Goal: Information Seeking & Learning: Learn about a topic

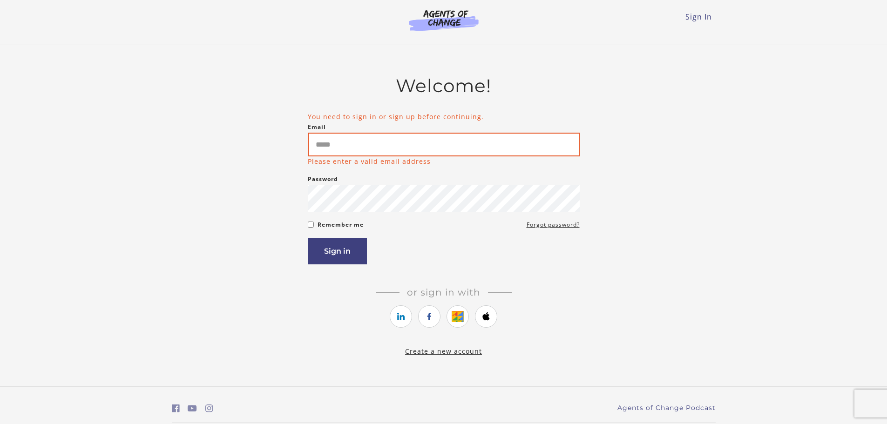
drag, startPoint x: 352, startPoint y: 133, endPoint x: 350, endPoint y: 138, distance: 5.6
click at [351, 137] on input "Email" at bounding box center [444, 145] width 272 height 24
type input "**********"
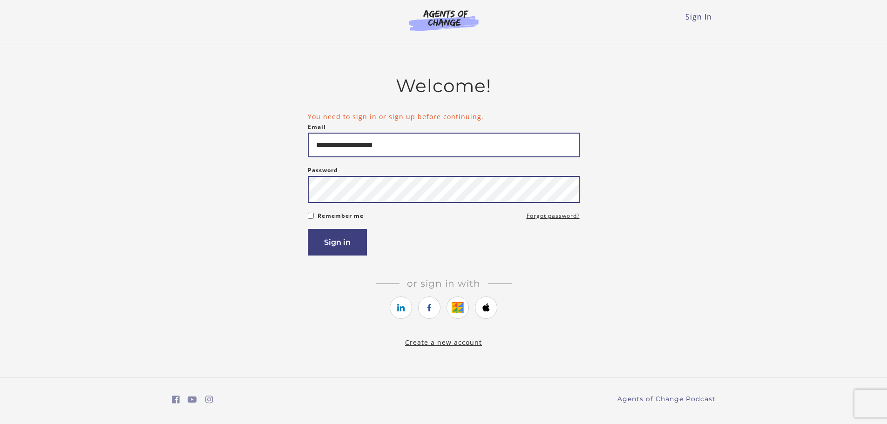
click at [308, 229] on button "Sign in" at bounding box center [337, 242] width 59 height 27
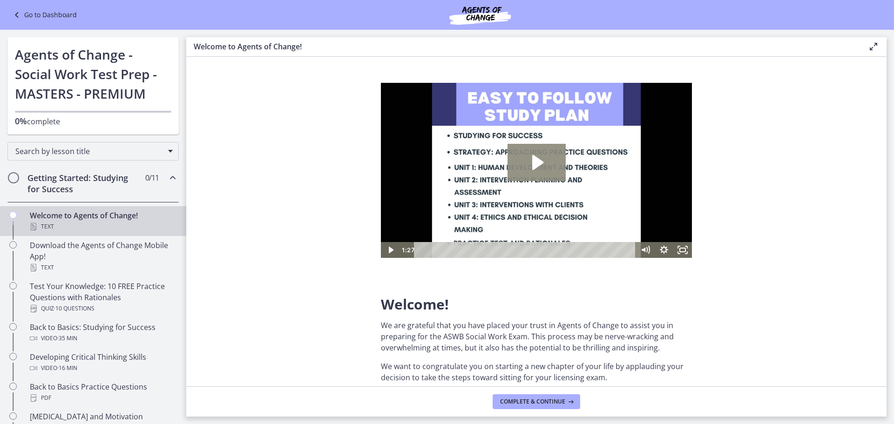
click at [538, 163] on icon "Play Video: c1o6hcmjueu5qasqsu00.mp4" at bounding box center [537, 162] width 11 height 15
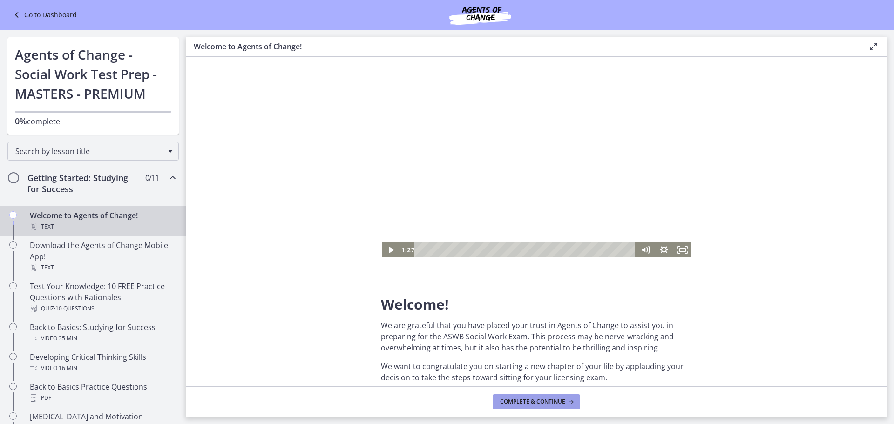
click at [534, 400] on span "Complete & continue" at bounding box center [532, 401] width 65 height 7
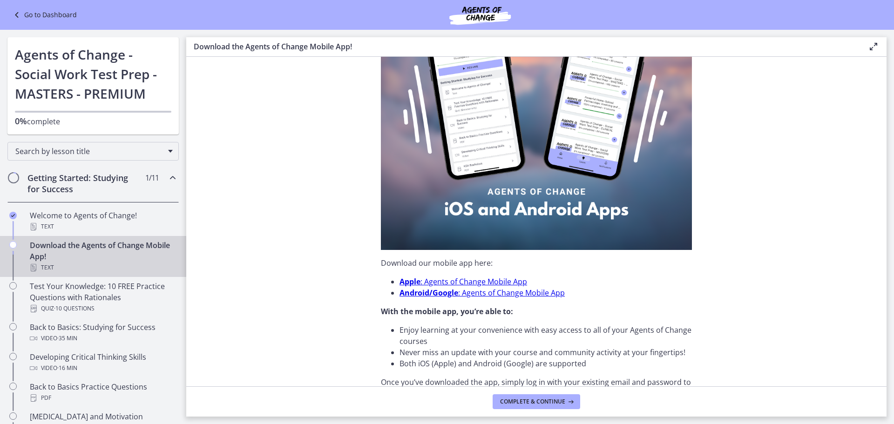
scroll to position [140, 0]
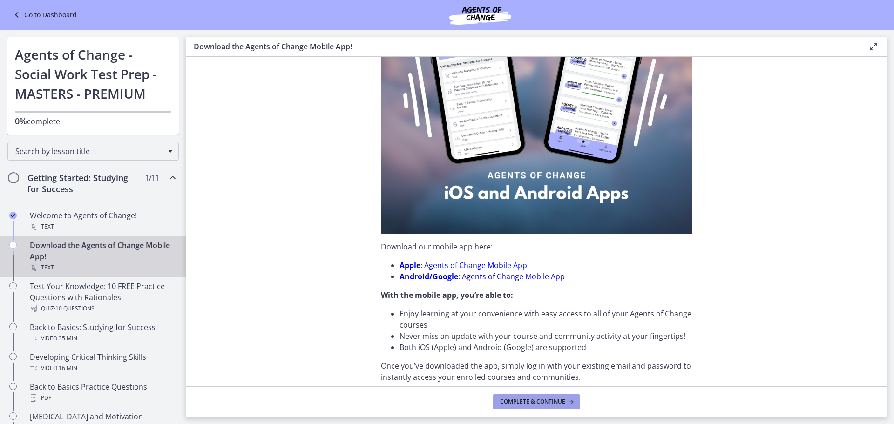
click at [551, 403] on span "Complete & continue" at bounding box center [532, 401] width 65 height 7
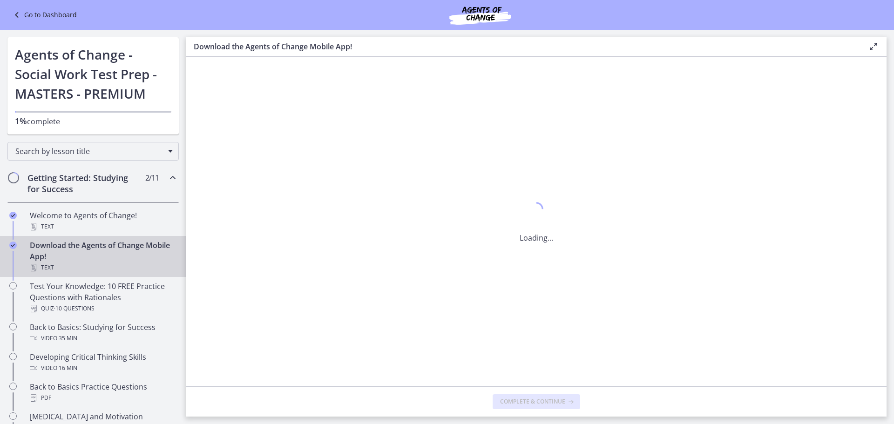
scroll to position [0, 0]
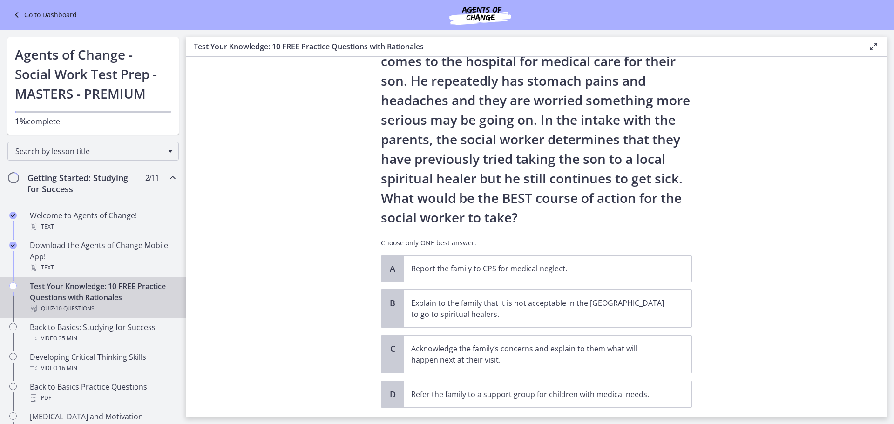
scroll to position [93, 0]
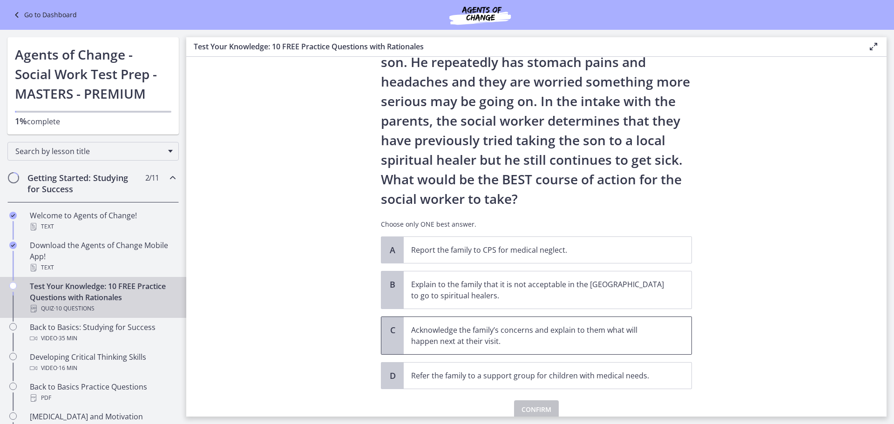
click at [487, 332] on p "Acknowledge the family’s concerns and explain to them what will happen next at …" at bounding box center [538, 336] width 254 height 22
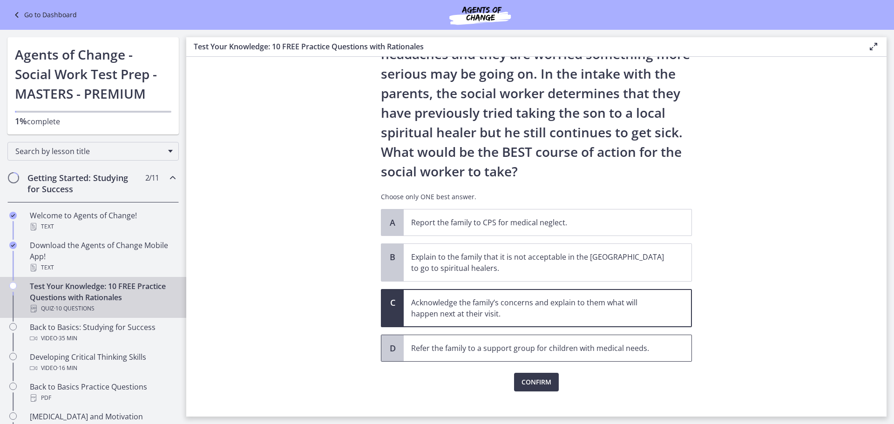
scroll to position [133, 0]
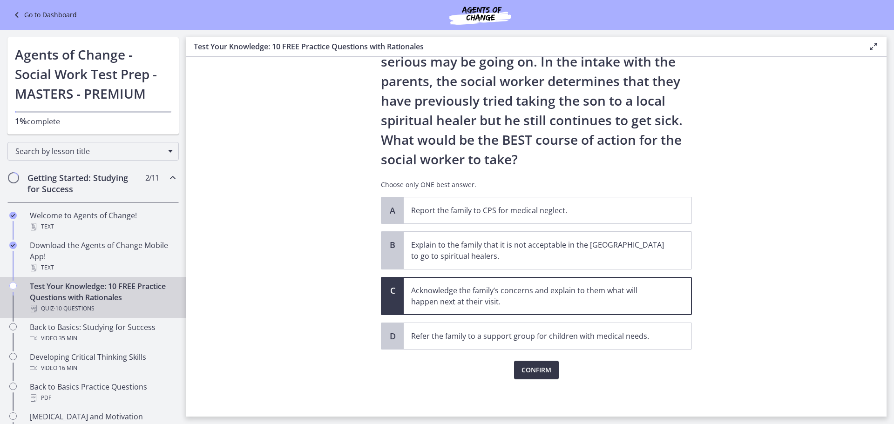
click at [525, 370] on span "Confirm" at bounding box center [536, 370] width 30 height 11
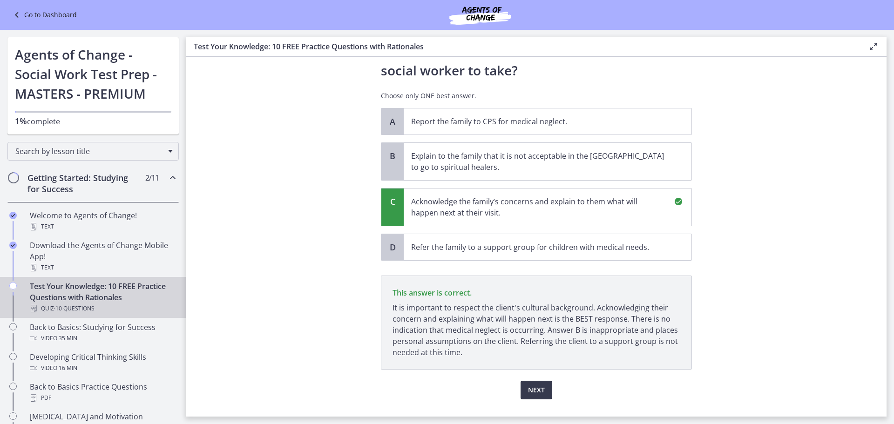
scroll to position [242, 0]
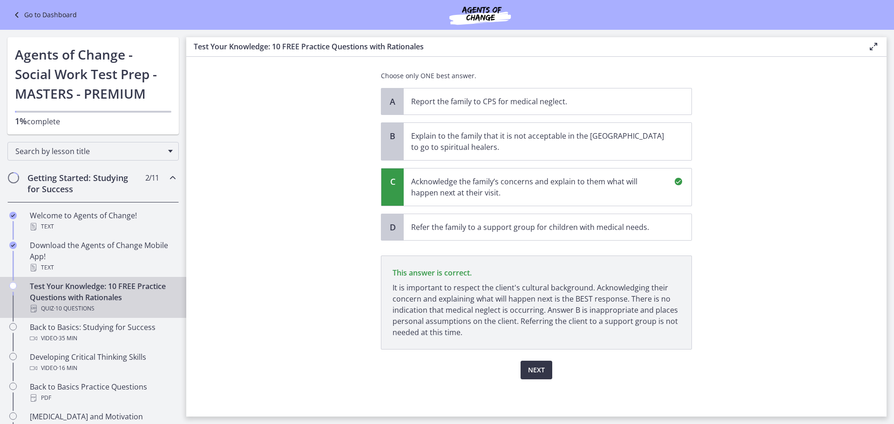
click at [531, 377] on button "Next" at bounding box center [537, 370] width 32 height 19
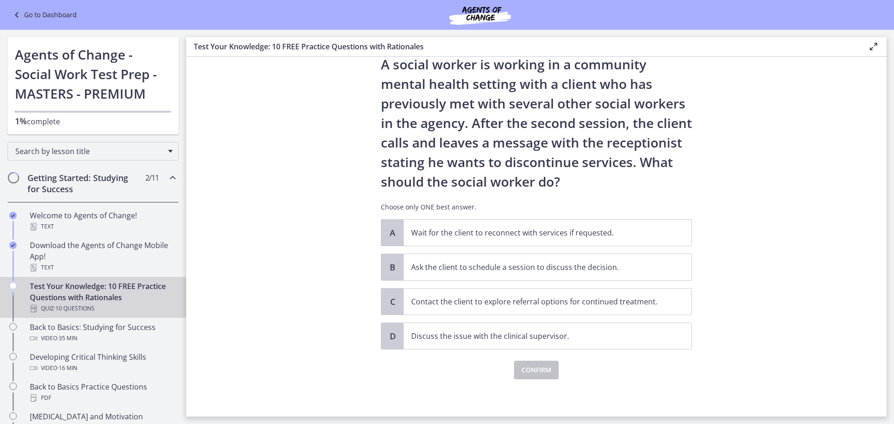
scroll to position [0, 0]
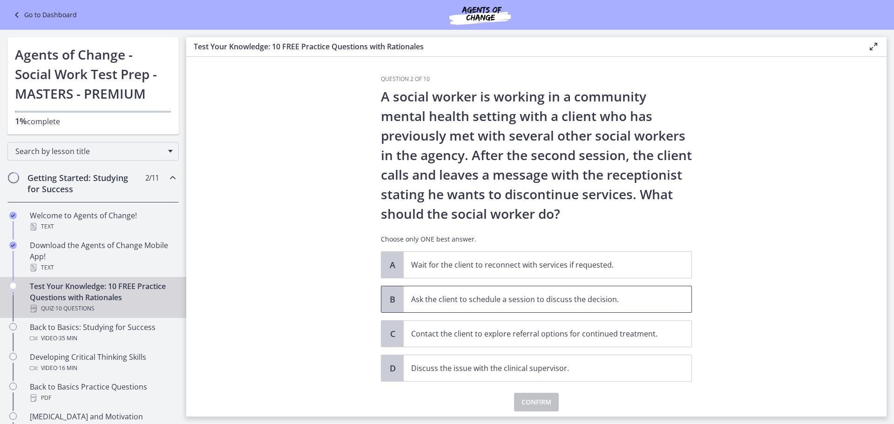
click at [472, 294] on p "Ask the client to schedule a session to discuss the decision." at bounding box center [538, 299] width 254 height 11
click at [524, 394] on button "Confirm" at bounding box center [536, 402] width 45 height 19
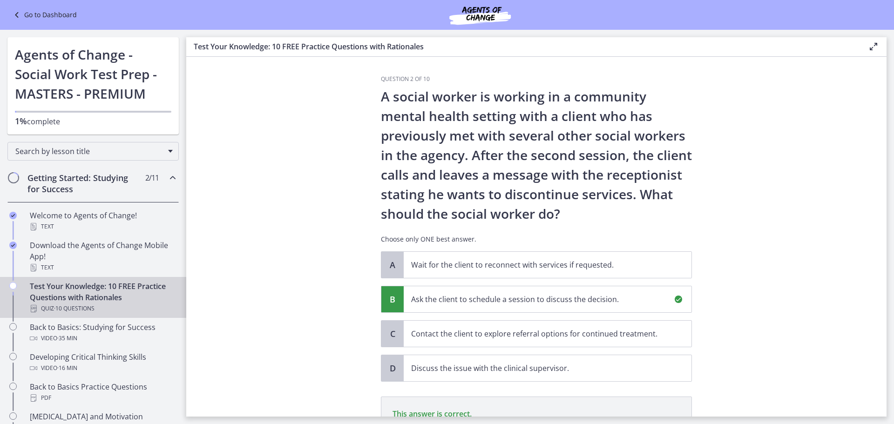
scroll to position [141, 0]
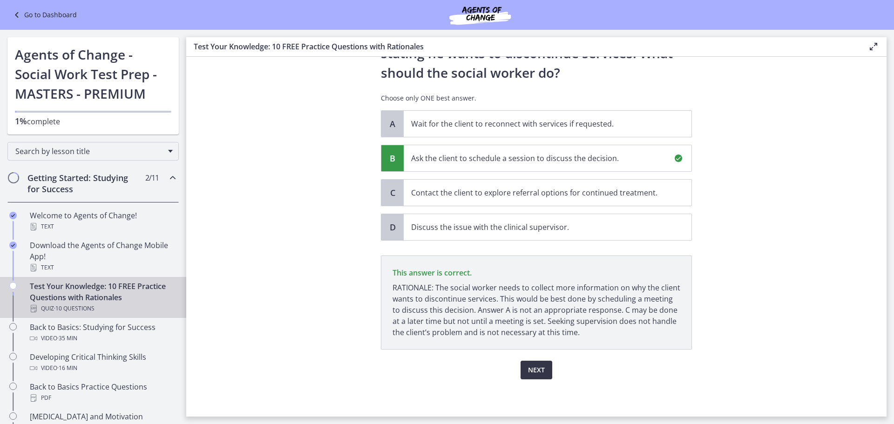
click at [535, 363] on button "Next" at bounding box center [537, 370] width 32 height 19
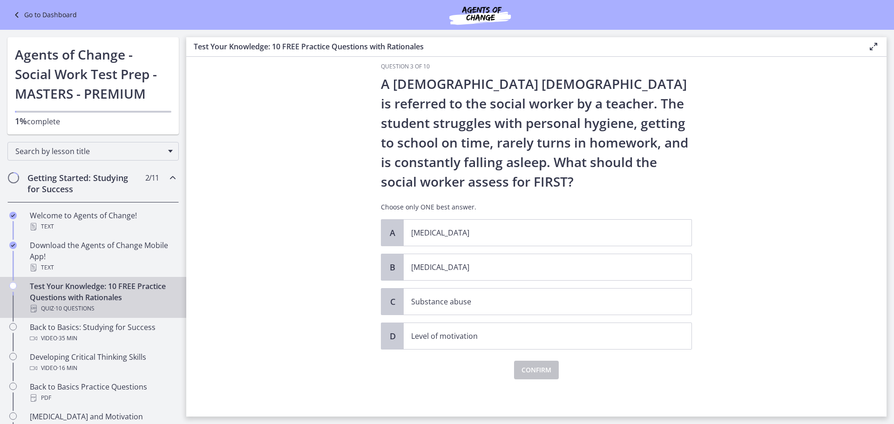
scroll to position [0, 0]
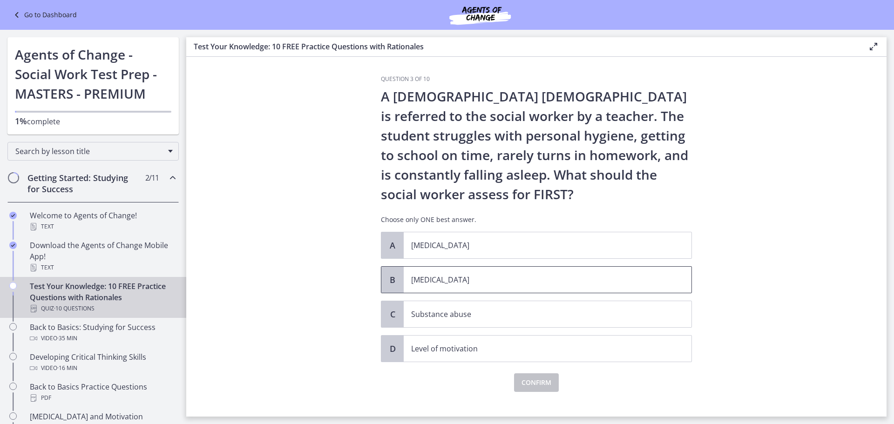
click at [474, 272] on span "[MEDICAL_DATA]" at bounding box center [548, 280] width 288 height 26
click at [521, 379] on span "Confirm" at bounding box center [536, 382] width 30 height 11
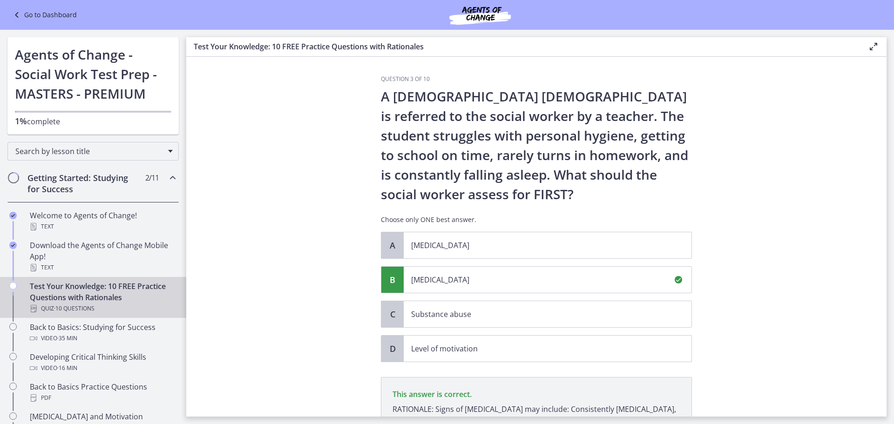
scroll to position [122, 0]
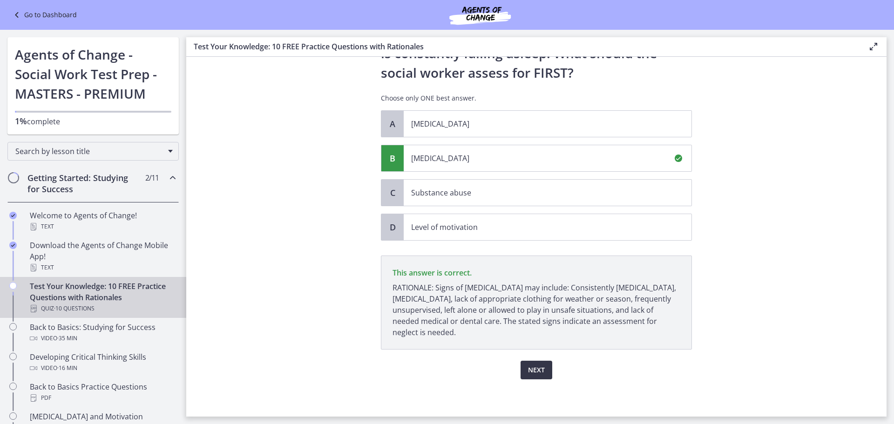
click at [528, 369] on span "Next" at bounding box center [536, 370] width 17 height 11
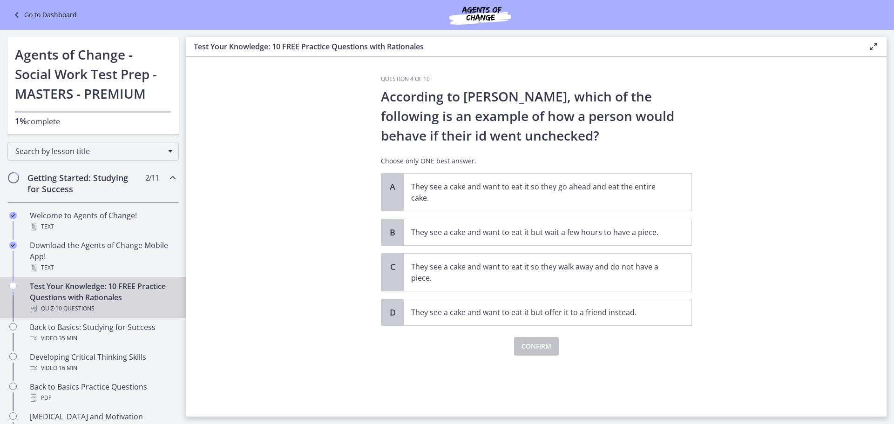
scroll to position [0, 0]
click at [580, 206] on span "They see a cake and want to eat it so they go ahead and eat the entire cake." at bounding box center [548, 192] width 288 height 37
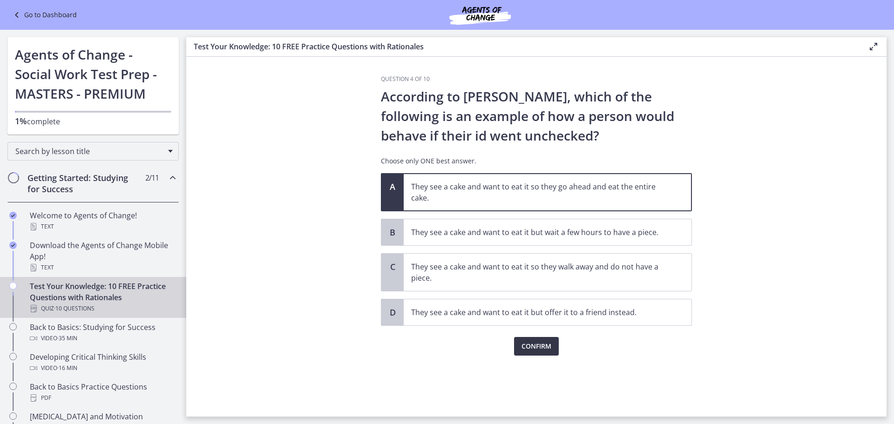
click at [536, 345] on span "Confirm" at bounding box center [536, 346] width 30 height 11
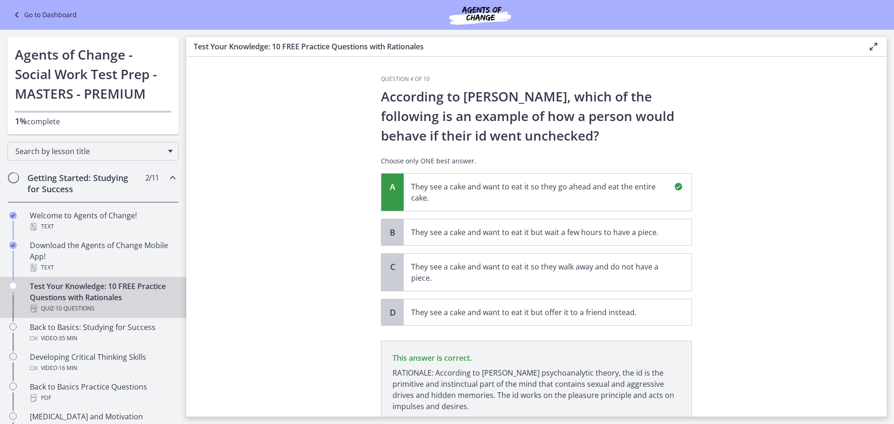
scroll to position [74, 0]
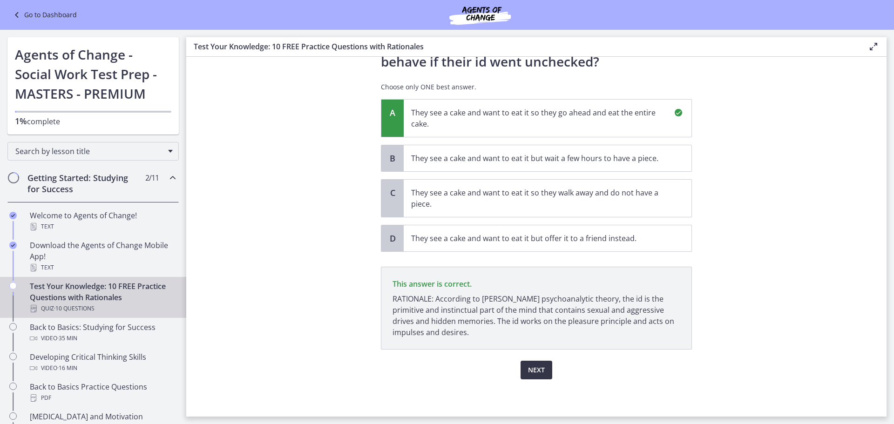
click at [546, 377] on button "Next" at bounding box center [537, 370] width 32 height 19
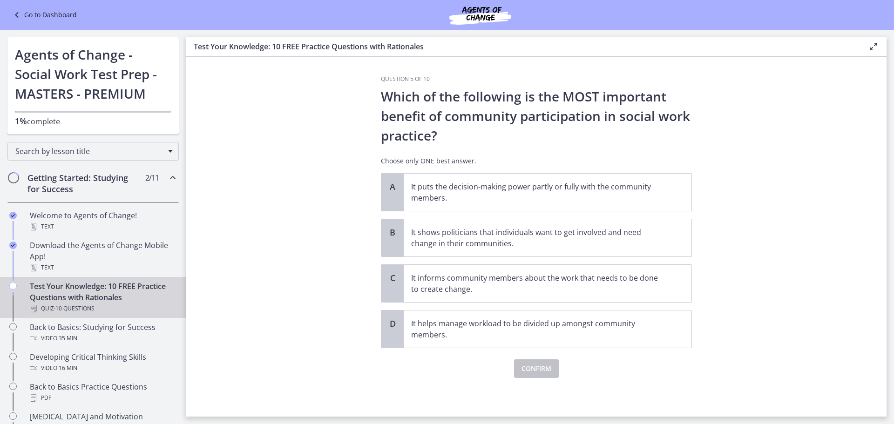
scroll to position [0, 0]
click at [484, 188] on p "It puts the decision-making power partly or fully with the community members." at bounding box center [538, 192] width 254 height 22
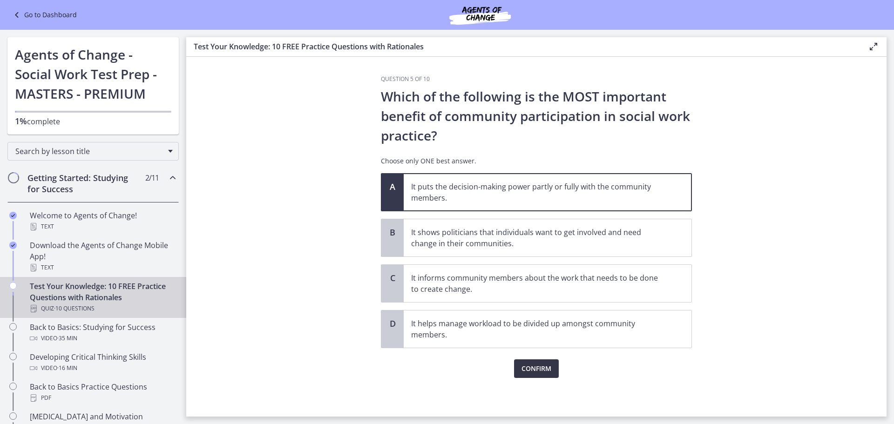
click at [537, 365] on span "Confirm" at bounding box center [536, 368] width 30 height 11
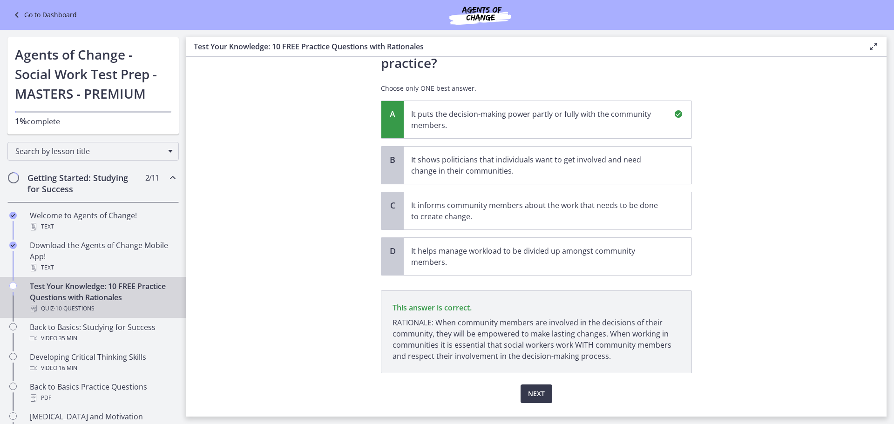
scroll to position [96, 0]
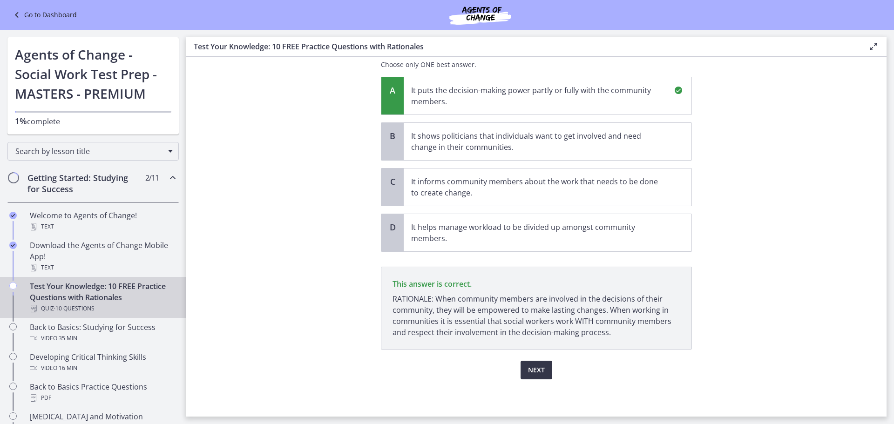
click at [530, 370] on span "Next" at bounding box center [536, 370] width 17 height 11
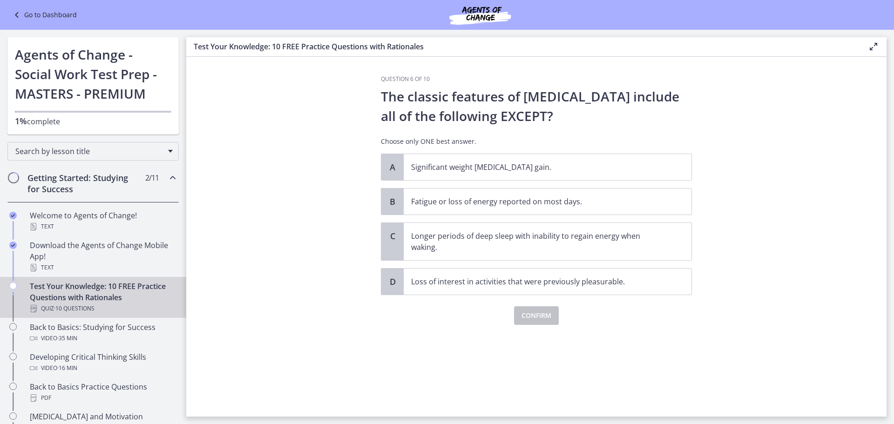
scroll to position [0, 0]
click at [443, 253] on span "Longer periods of deep sleep with inability to regain energy when waking." at bounding box center [548, 241] width 288 height 37
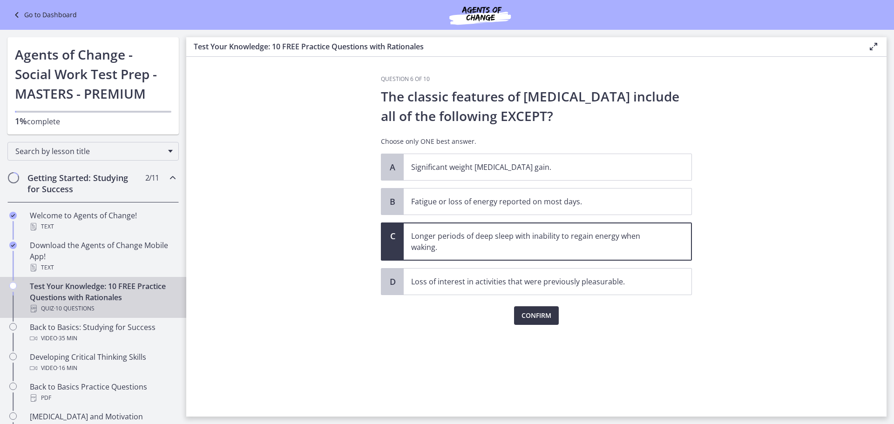
click at [536, 318] on span "Confirm" at bounding box center [536, 315] width 30 height 11
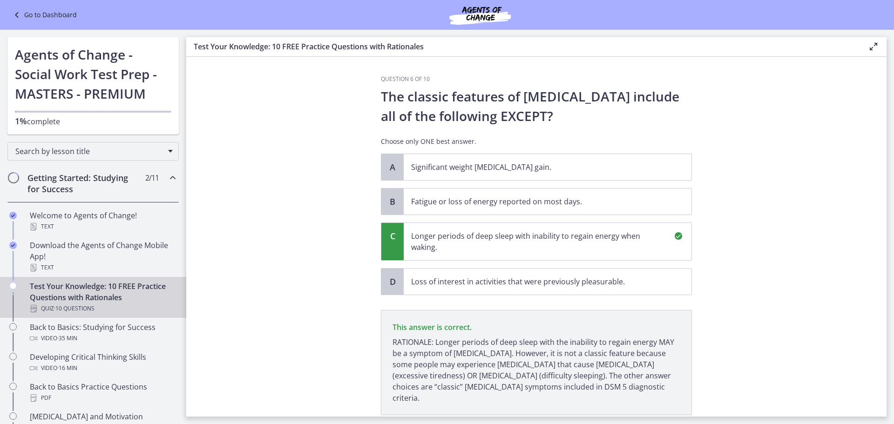
scroll to position [54, 0]
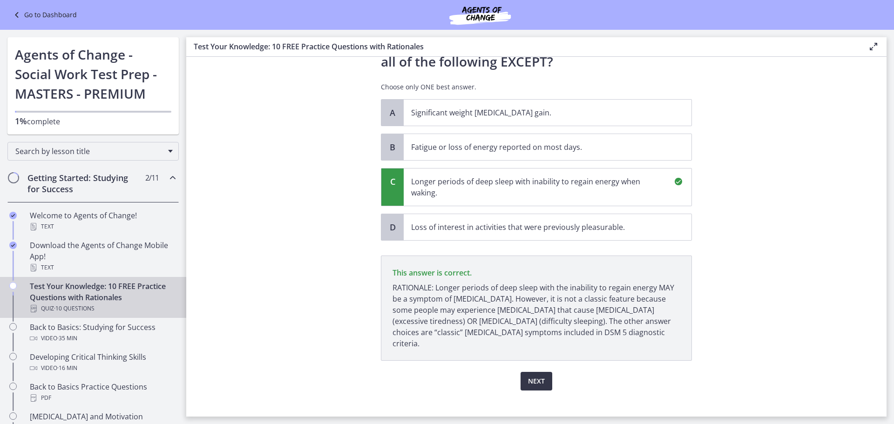
click at [537, 376] on button "Next" at bounding box center [537, 381] width 32 height 19
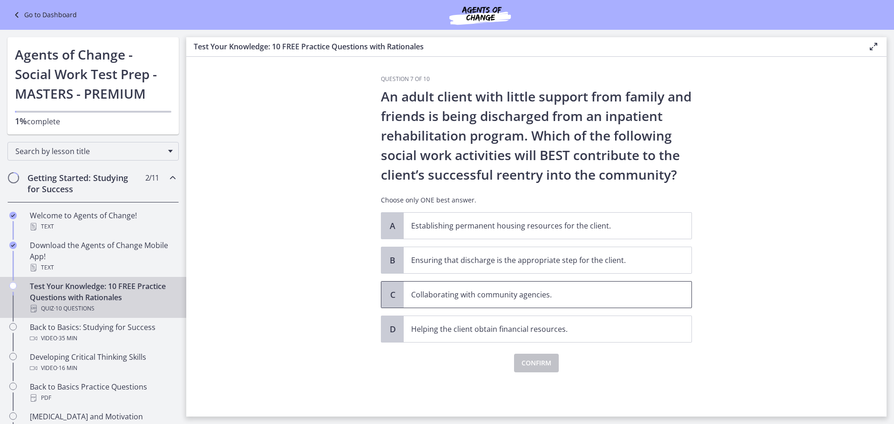
click at [507, 292] on p "Collaborating with community agencies." at bounding box center [538, 294] width 254 height 11
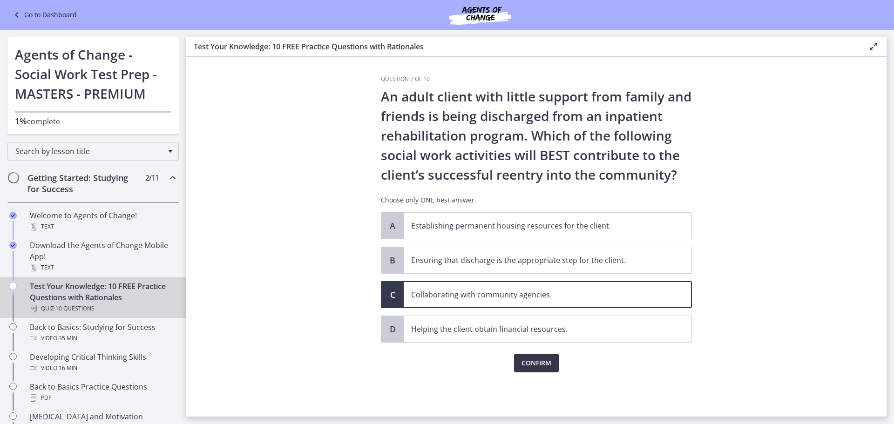
click at [532, 360] on span "Confirm" at bounding box center [536, 363] width 30 height 11
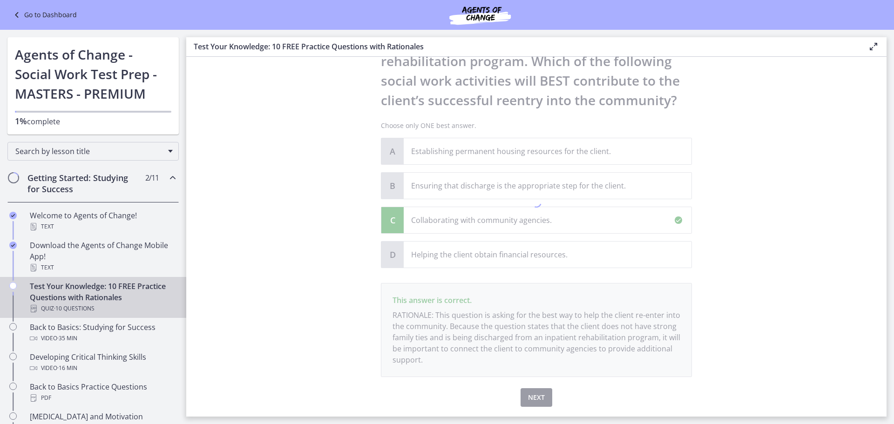
scroll to position [102, 0]
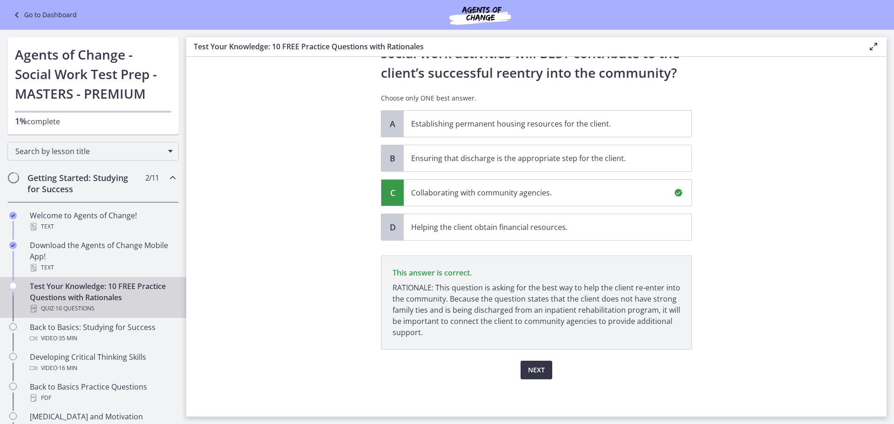
click at [535, 376] on button "Next" at bounding box center [537, 370] width 32 height 19
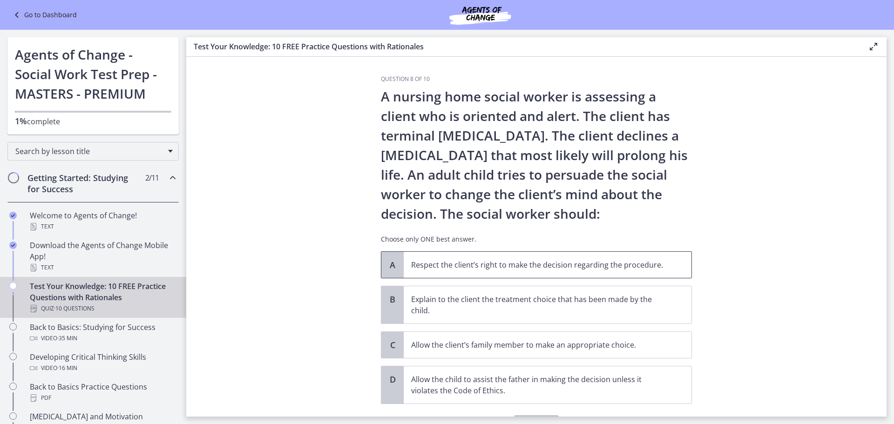
click at [522, 273] on span "Respect the client’s right to make the decision regarding the procedure." at bounding box center [548, 265] width 288 height 26
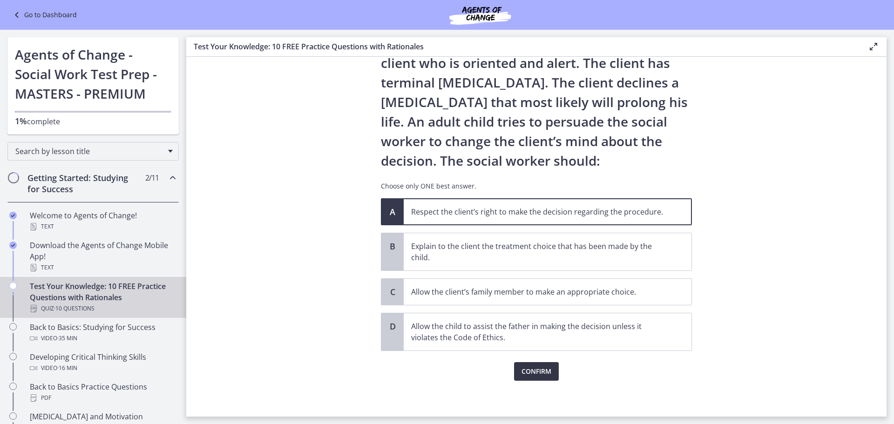
scroll to position [54, 0]
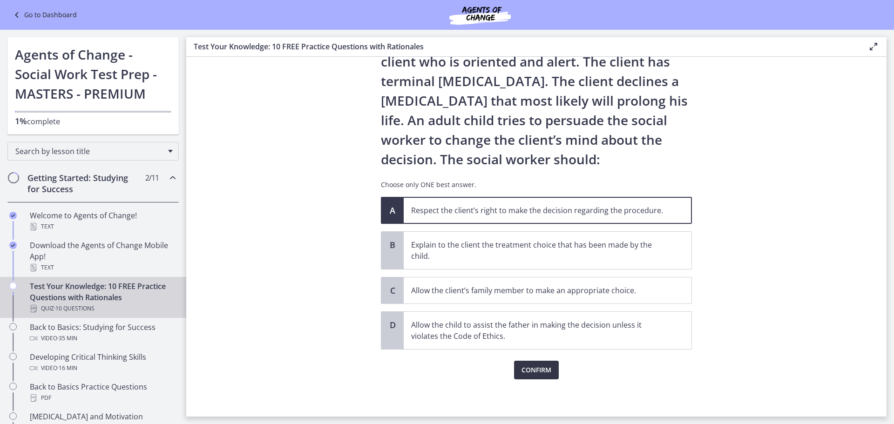
click at [536, 364] on button "Confirm" at bounding box center [536, 370] width 45 height 19
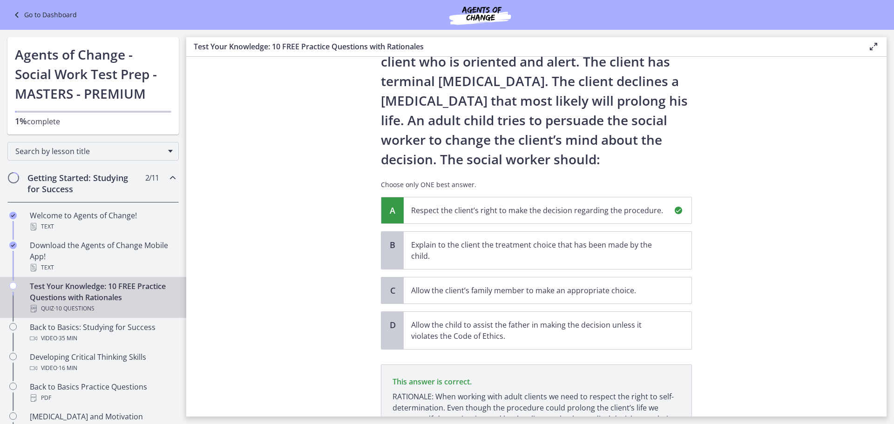
scroll to position [152, 0]
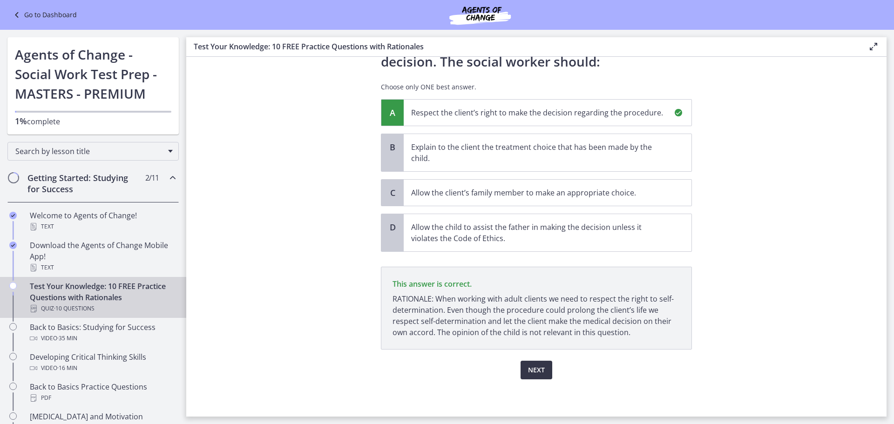
click at [535, 264] on div "Question 8 of 10 A nursing home social worker is assessing a client who is orie…" at bounding box center [536, 93] width 326 height 341
click at [537, 368] on span "Next" at bounding box center [536, 370] width 17 height 11
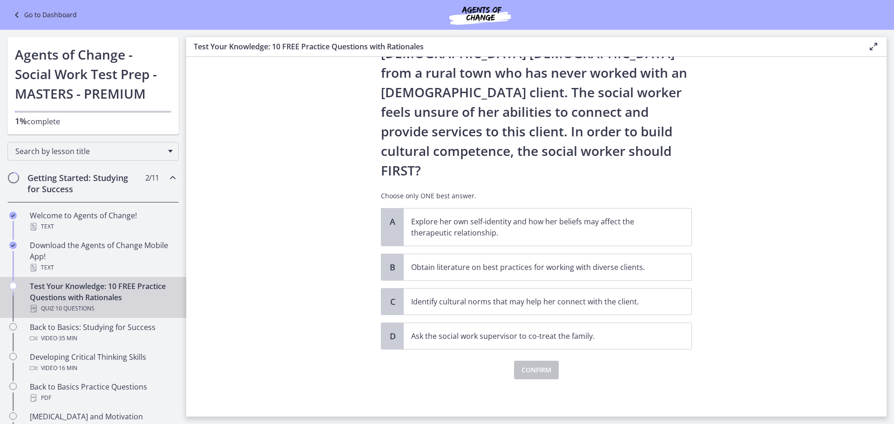
scroll to position [0, 0]
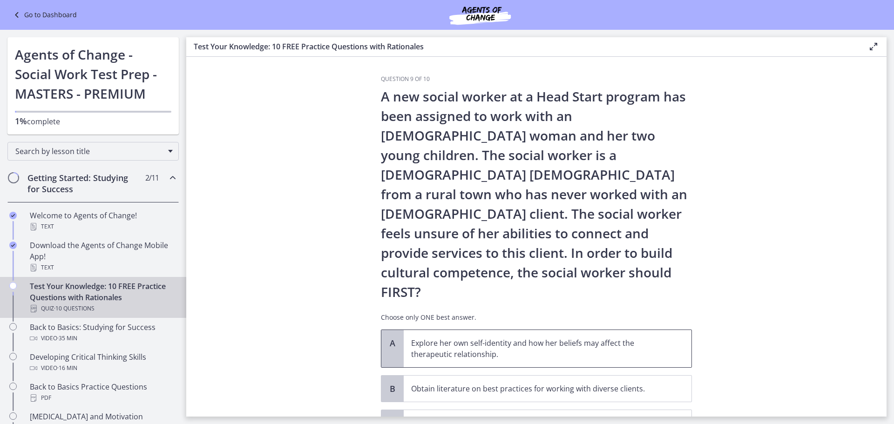
click at [534, 338] on p "Explore her own self-identity and how her beliefs may affect the therapeutic re…" at bounding box center [538, 349] width 254 height 22
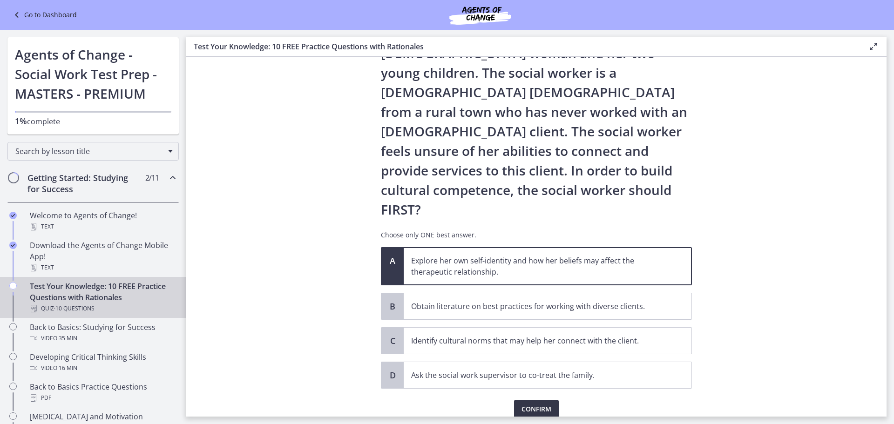
click at [551, 400] on button "Confirm" at bounding box center [536, 409] width 45 height 19
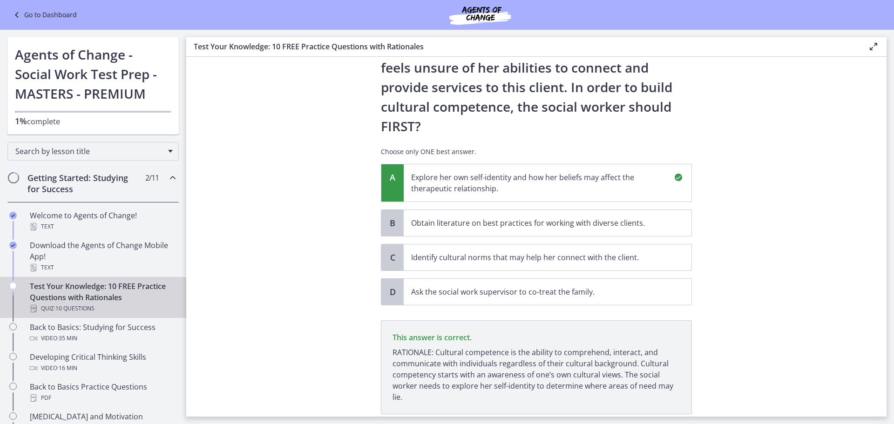
scroll to position [191, 0]
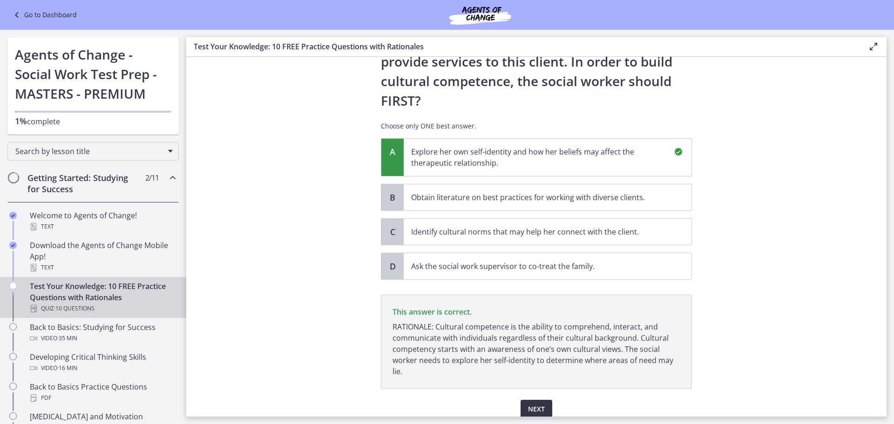
click at [531, 400] on button "Next" at bounding box center [537, 409] width 32 height 19
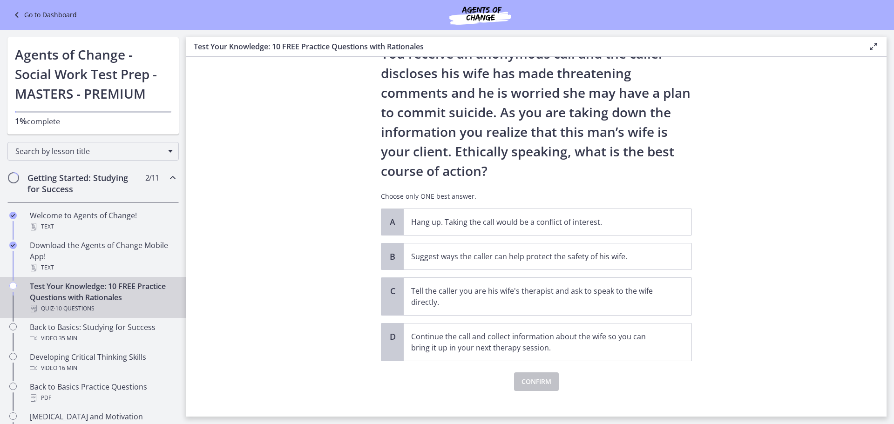
scroll to position [74, 0]
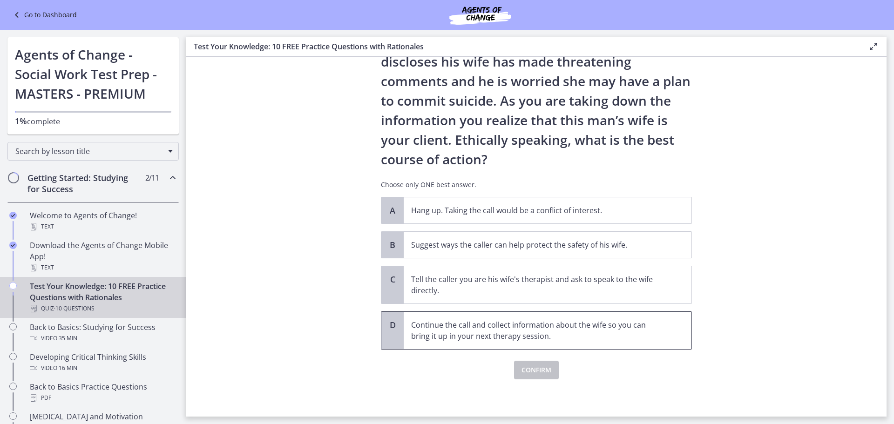
click at [548, 336] on p "Continue the call and collect information about the wife so you can bring it up…" at bounding box center [538, 330] width 254 height 22
click at [512, 249] on p "Suggest ways the caller can help protect the safety of his wife." at bounding box center [538, 244] width 254 height 11
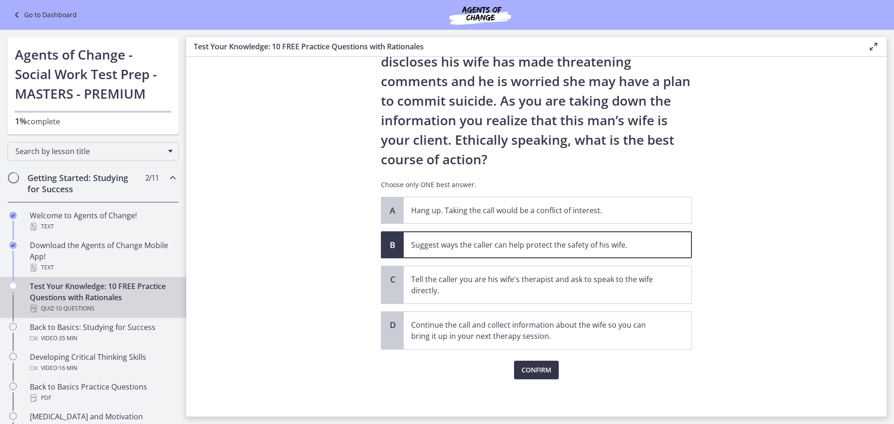
click at [534, 369] on span "Confirm" at bounding box center [536, 370] width 30 height 11
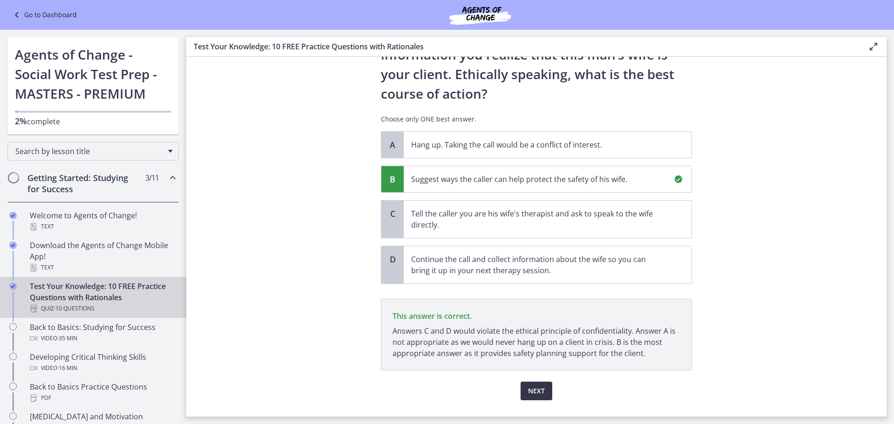
scroll to position [161, 0]
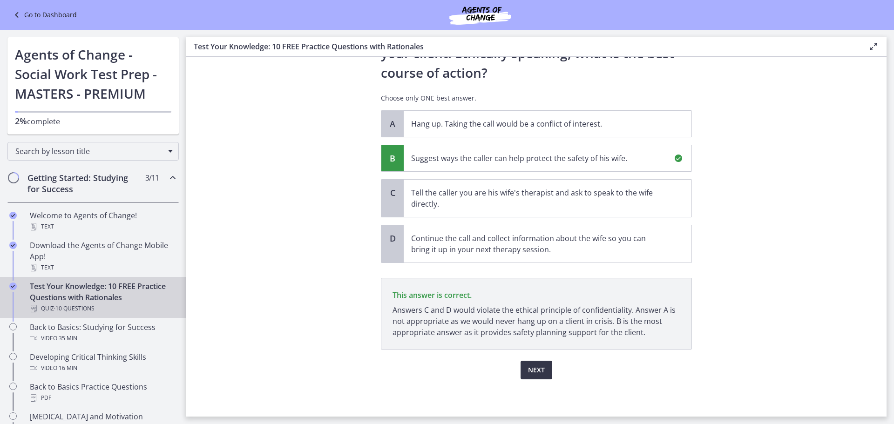
click at [529, 374] on span "Next" at bounding box center [536, 370] width 17 height 11
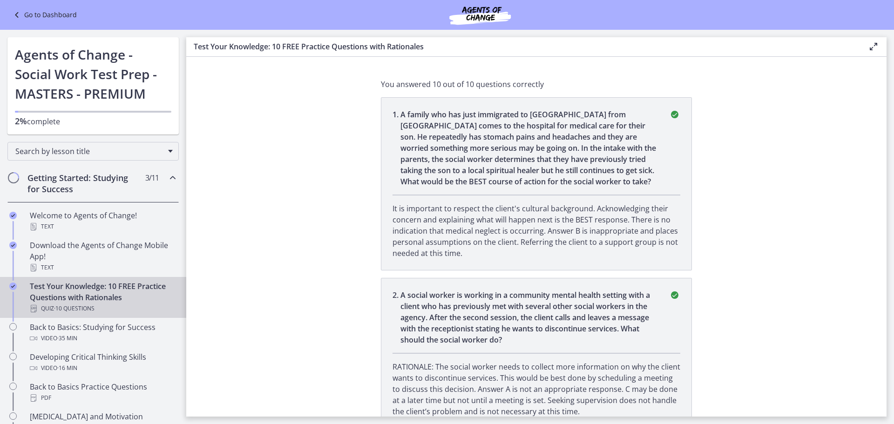
scroll to position [0, 0]
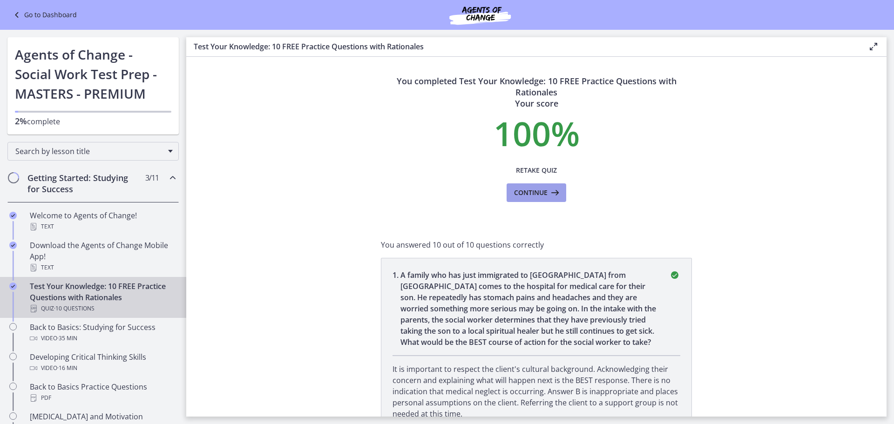
click at [538, 190] on span "Continue" at bounding box center [531, 192] width 34 height 11
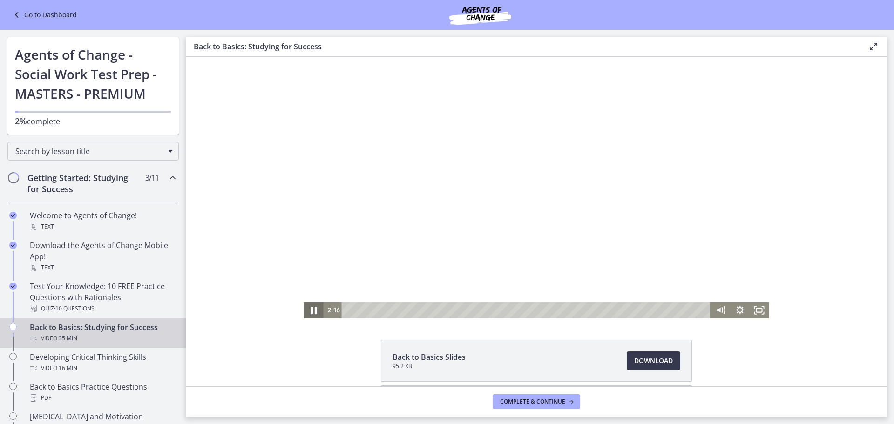
drag, startPoint x: 308, startPoint y: 313, endPoint x: 422, endPoint y: 190, distance: 167.7
click at [311, 312] on icon "Pause" at bounding box center [314, 310] width 7 height 7
click at [458, 148] on div at bounding box center [536, 188] width 465 height 262
click at [311, 314] on icon "Pause" at bounding box center [313, 310] width 23 height 20
click at [311, 310] on icon "Play Video" at bounding box center [314, 310] width 6 height 8
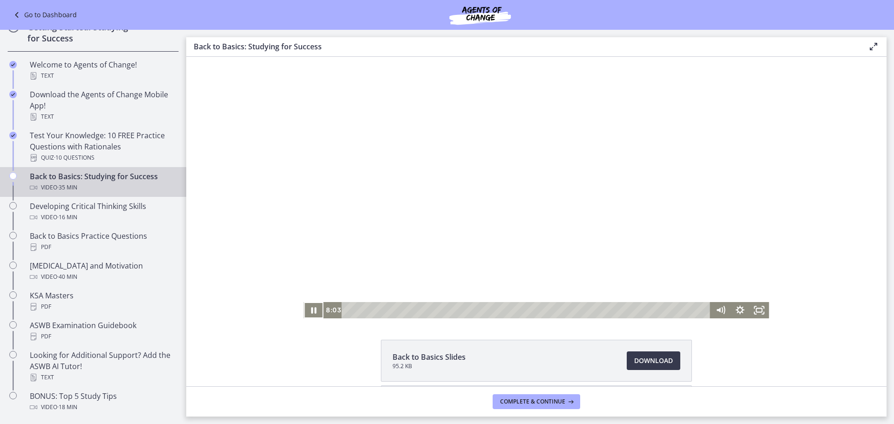
scroll to position [154, 0]
click at [304, 302] on button "Pause" at bounding box center [314, 310] width 20 height 16
click at [311, 313] on icon "Play Video" at bounding box center [314, 310] width 23 height 20
click at [307, 314] on icon "Pause" at bounding box center [314, 310] width 20 height 16
click at [311, 313] on icon "Play Video" at bounding box center [314, 310] width 23 height 20
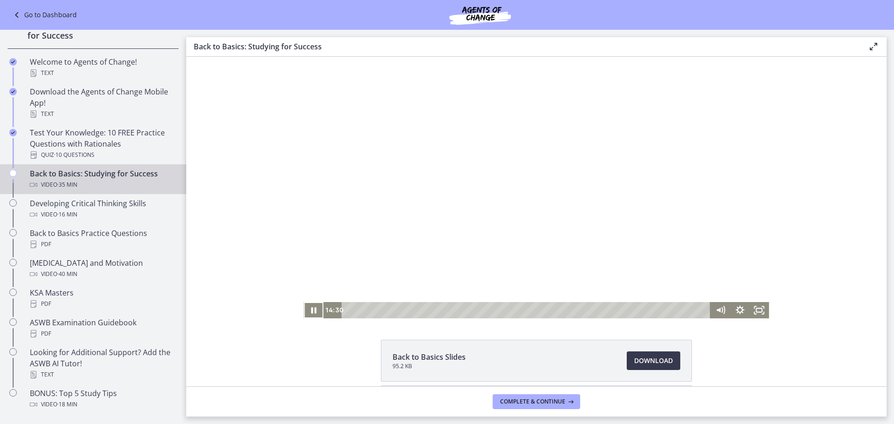
click at [304, 302] on button "Pause" at bounding box center [314, 310] width 20 height 16
click at [304, 302] on button "Play Video" at bounding box center [314, 310] width 20 height 16
click at [488, 311] on div "14:09" at bounding box center [527, 310] width 357 height 16
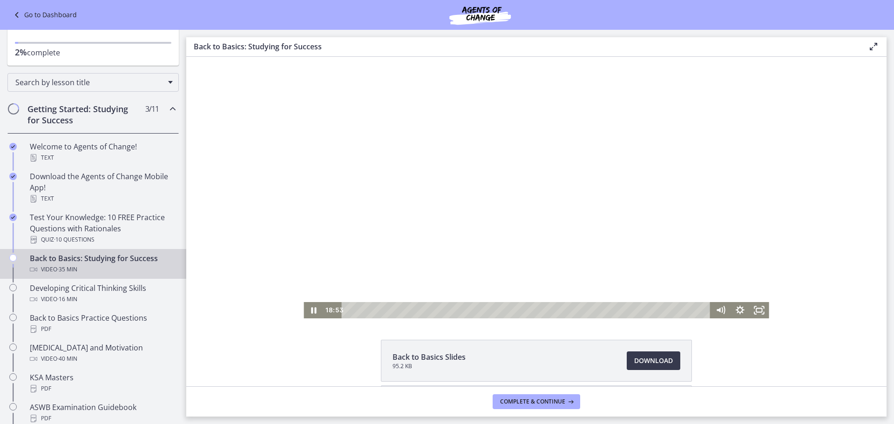
scroll to position [61, 0]
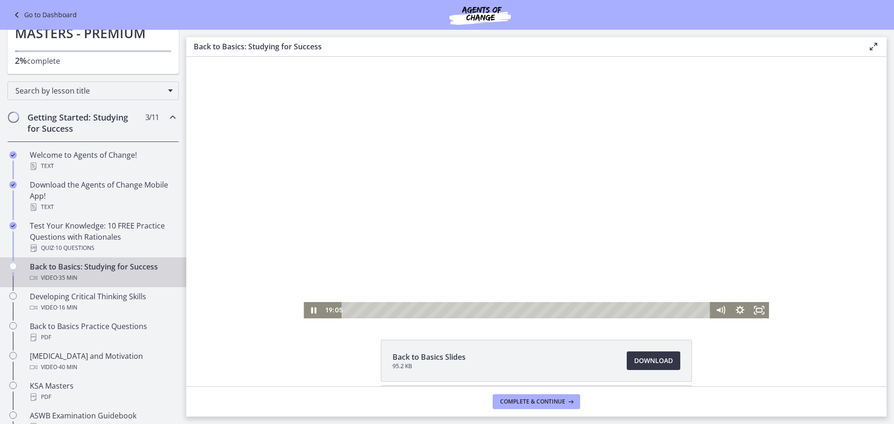
click at [648, 364] on span "Download Opens in a new window" at bounding box center [653, 360] width 39 height 11
click at [309, 315] on icon "Pause" at bounding box center [313, 310] width 23 height 20
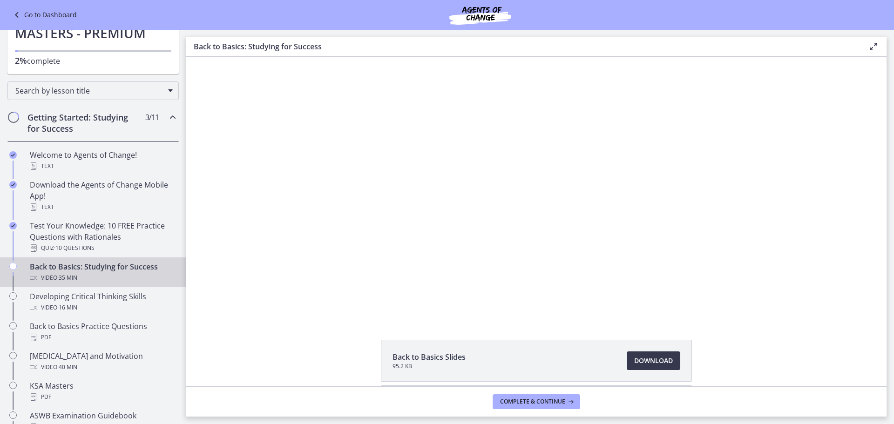
click at [304, 302] on button "Play Video" at bounding box center [314, 310] width 20 height 16
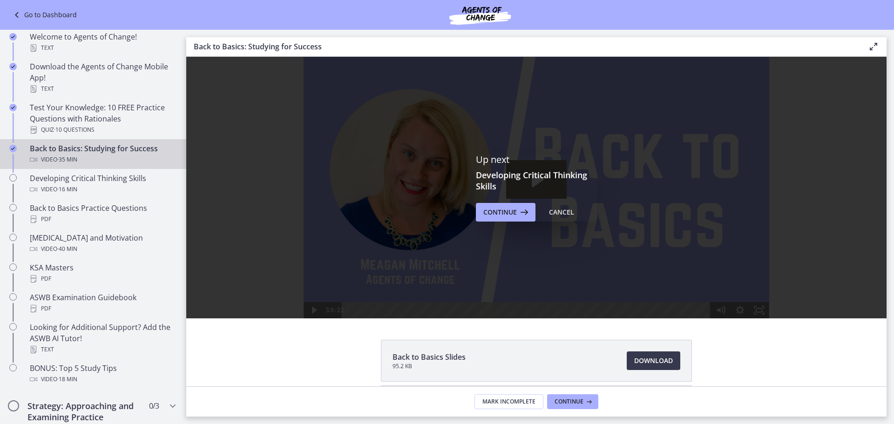
scroll to position [0, 0]
click at [490, 210] on span "Continue" at bounding box center [500, 212] width 34 height 11
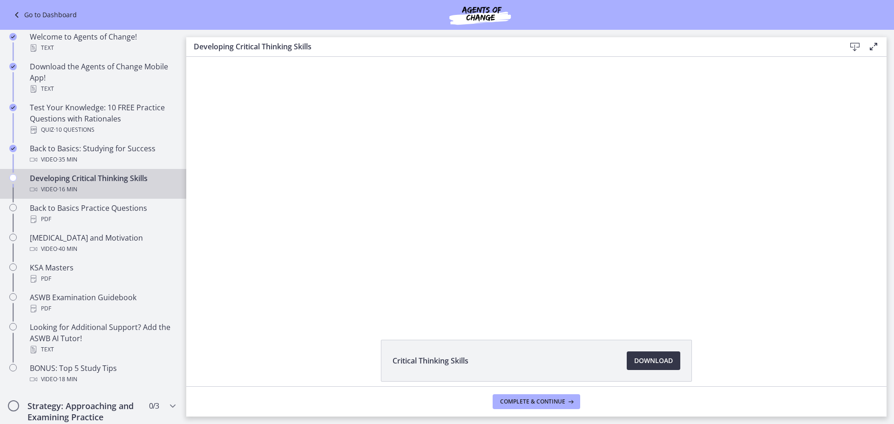
drag, startPoint x: 656, startPoint y: 359, endPoint x: 650, endPoint y: 360, distance: 5.1
click at [656, 359] on span "Download Opens in a new window" at bounding box center [653, 360] width 39 height 11
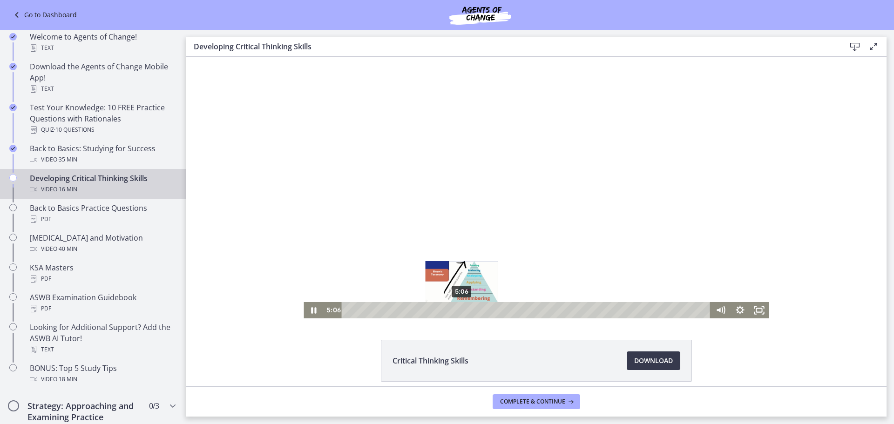
click at [459, 308] on div "5:06" at bounding box center [527, 310] width 357 height 16
click at [469, 309] on div "5:33" at bounding box center [527, 310] width 357 height 16
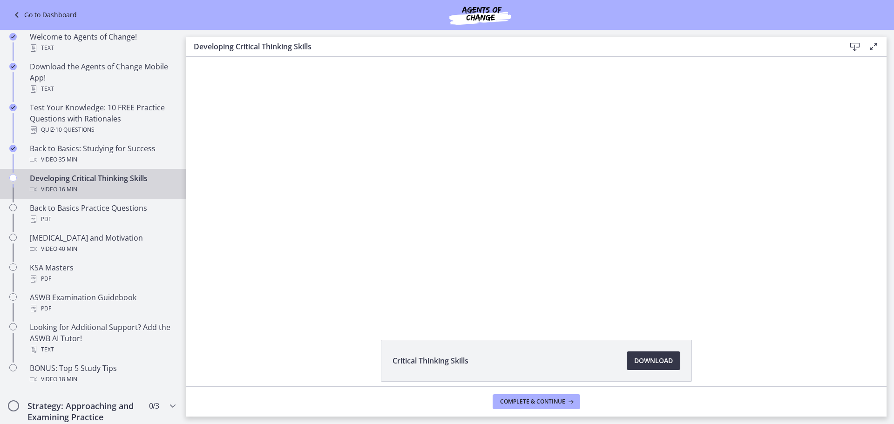
click at [650, 362] on span "Download Opens in a new window" at bounding box center [653, 360] width 39 height 11
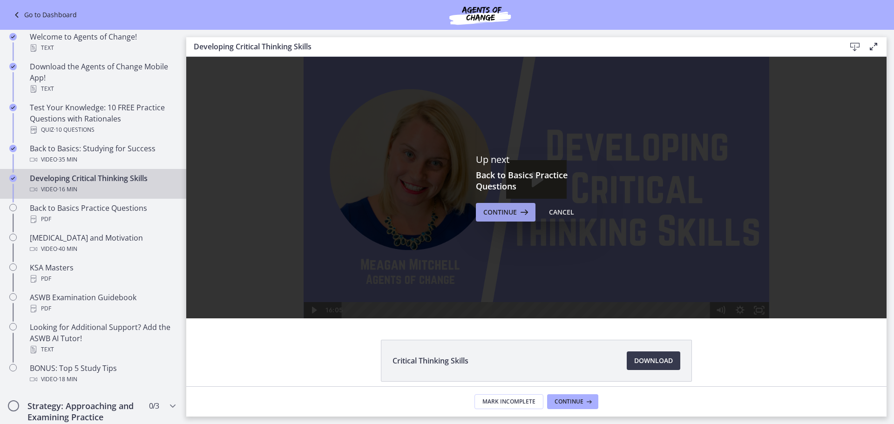
click at [510, 221] on button "Continue" at bounding box center [506, 212] width 60 height 19
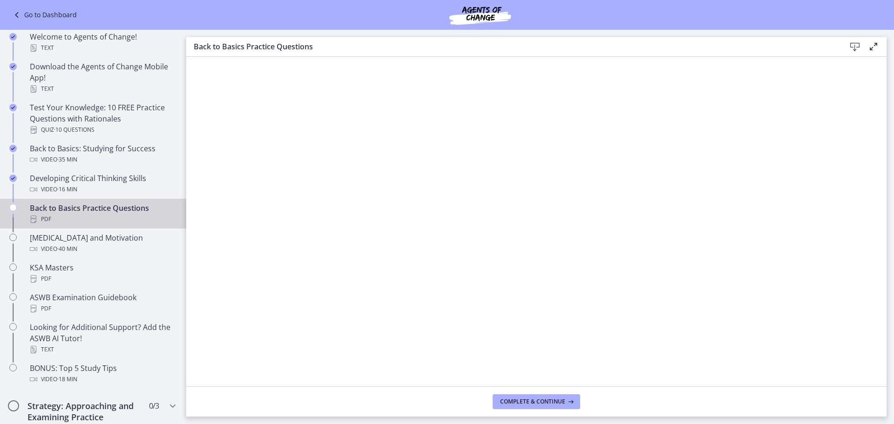
click at [95, 218] on div "PDF" at bounding box center [102, 219] width 145 height 11
drag, startPoint x: 151, startPoint y: 211, endPoint x: 857, endPoint y: 48, distance: 724.0
click at [857, 48] on icon at bounding box center [854, 46] width 11 height 11
click at [571, 401] on icon at bounding box center [569, 401] width 9 height 7
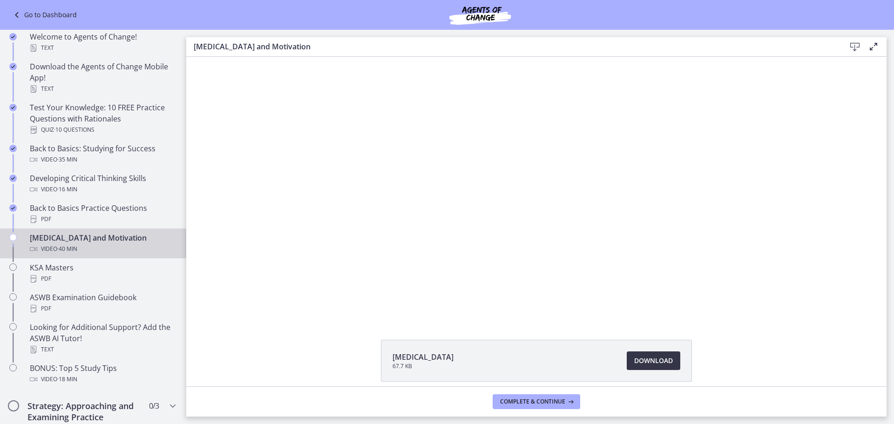
click at [642, 360] on span "Download Opens in a new window" at bounding box center [653, 360] width 39 height 11
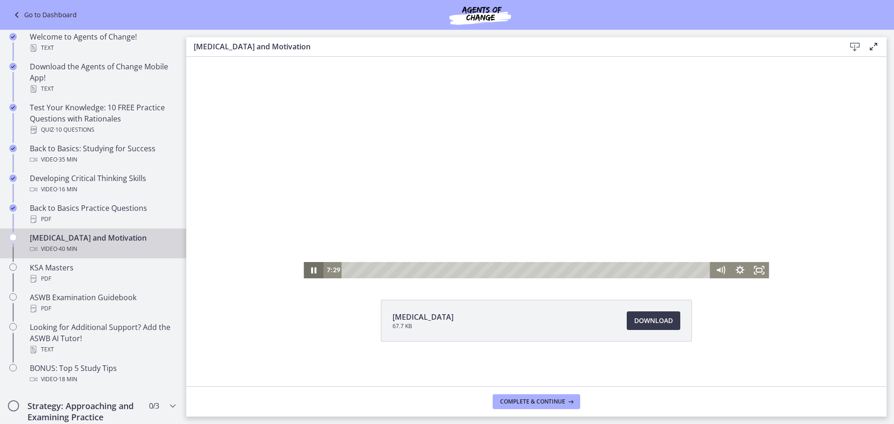
click at [307, 277] on icon "Pause" at bounding box center [314, 270] width 20 height 16
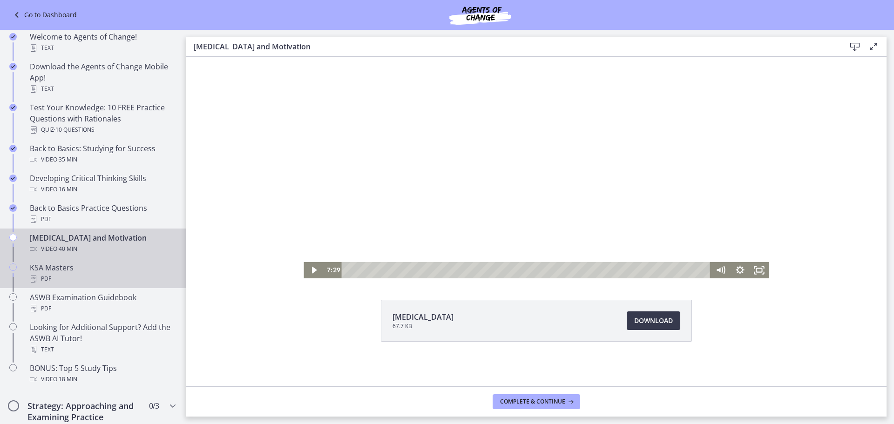
click at [44, 279] on div "PDF" at bounding box center [102, 278] width 145 height 11
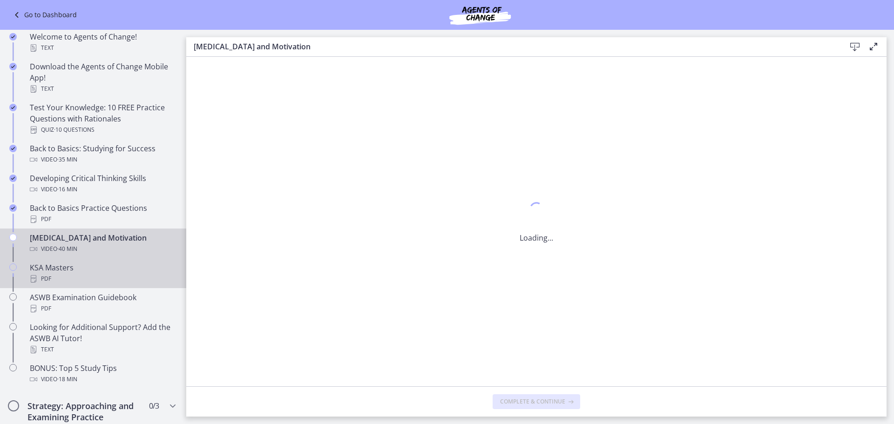
scroll to position [0, 0]
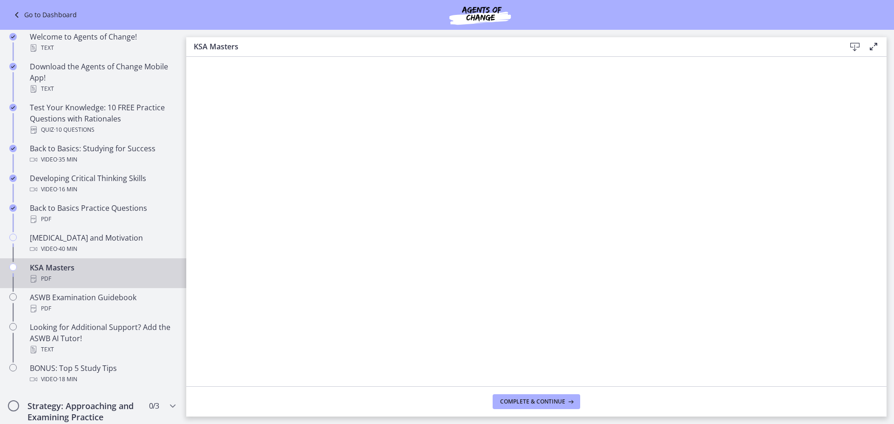
click at [852, 46] on icon at bounding box center [854, 46] width 11 height 11
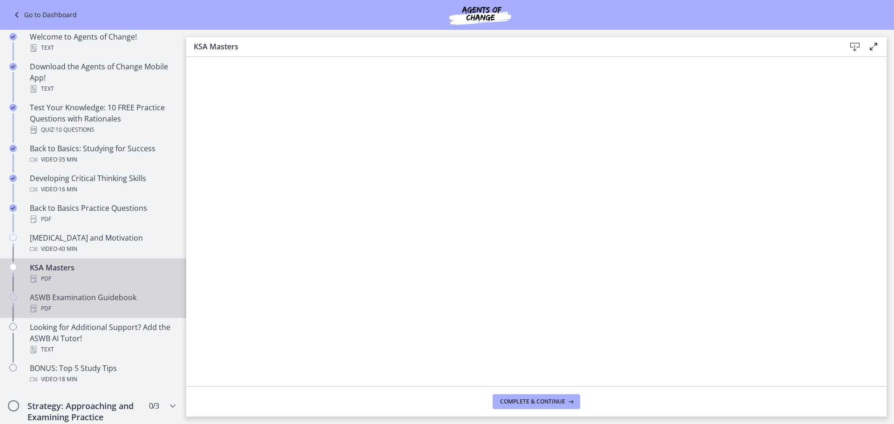
click at [75, 307] on div "PDF" at bounding box center [102, 308] width 145 height 11
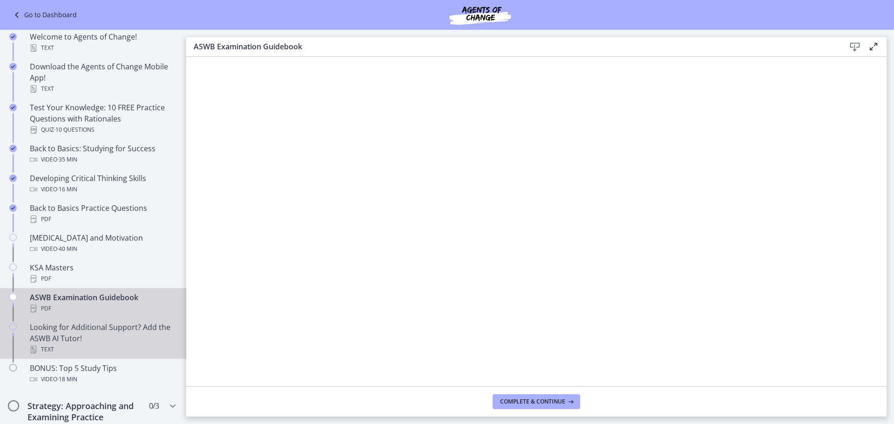
click at [90, 340] on div "Looking for Additional Support? Add the ASWB AI Tutor! Text" at bounding box center [102, 339] width 145 height 34
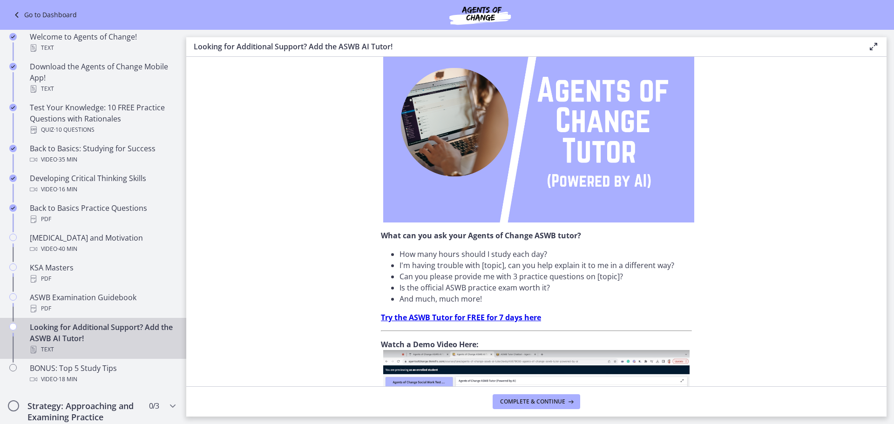
scroll to position [186, 0]
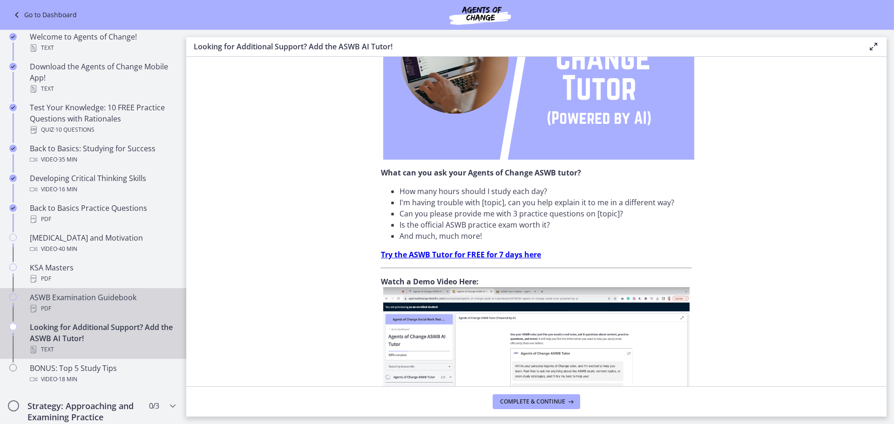
click at [101, 305] on div "PDF" at bounding box center [102, 308] width 145 height 11
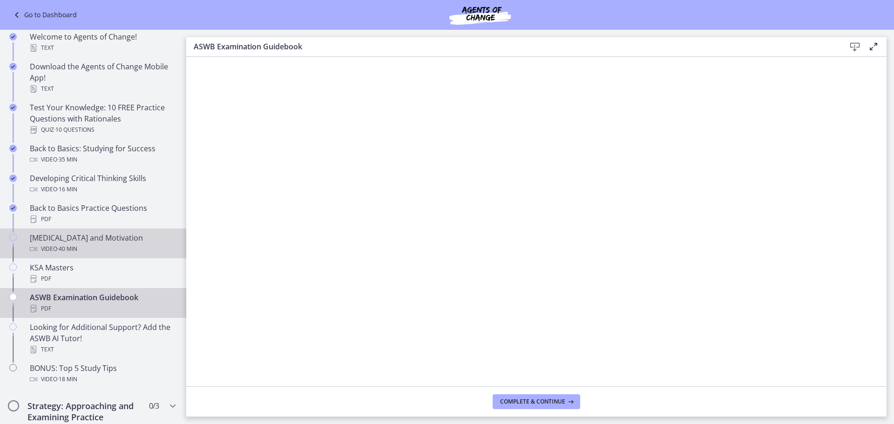
click at [56, 235] on div "Test Anxiety and Motivation Video · 40 min" at bounding box center [102, 243] width 145 height 22
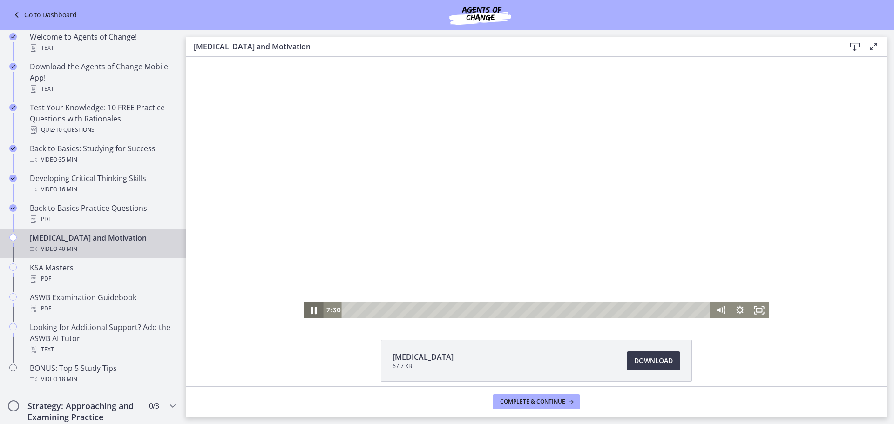
click at [313, 309] on icon "Pause" at bounding box center [313, 310] width 23 height 20
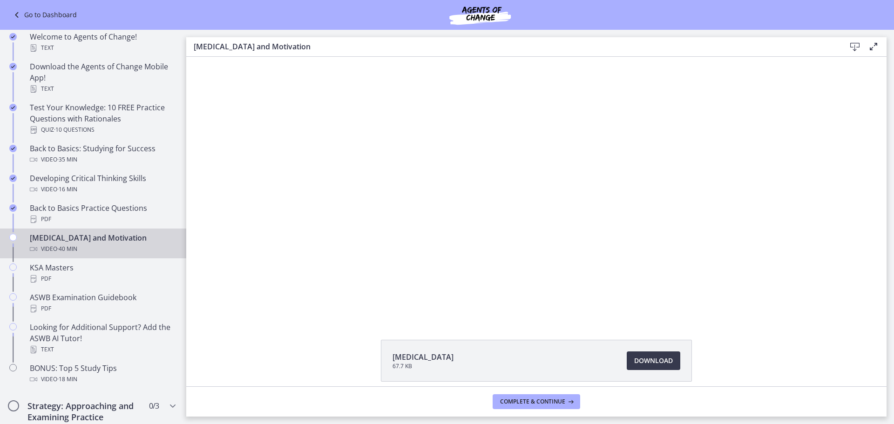
click at [304, 302] on button "Play Video" at bounding box center [314, 310] width 20 height 16
click at [634, 362] on span "Download Opens in a new window" at bounding box center [653, 360] width 39 height 11
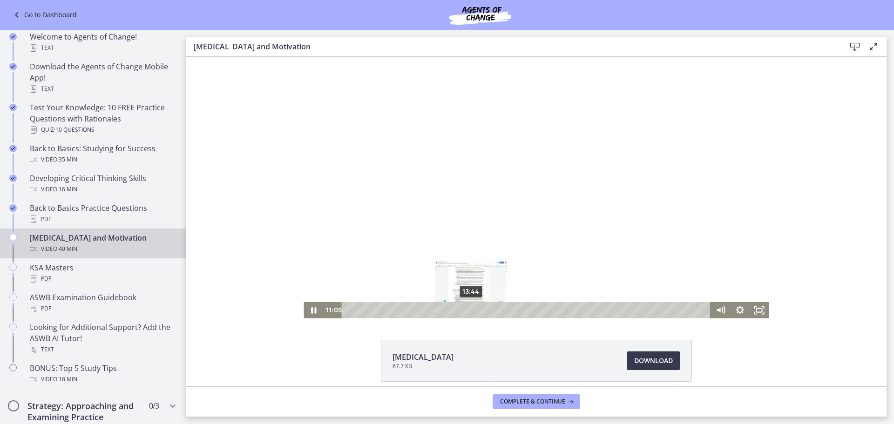
click at [468, 309] on div "13:44" at bounding box center [527, 310] width 357 height 16
click at [499, 311] on div "17:11" at bounding box center [527, 310] width 357 height 16
click at [538, 311] on div "21:37" at bounding box center [527, 310] width 357 height 16
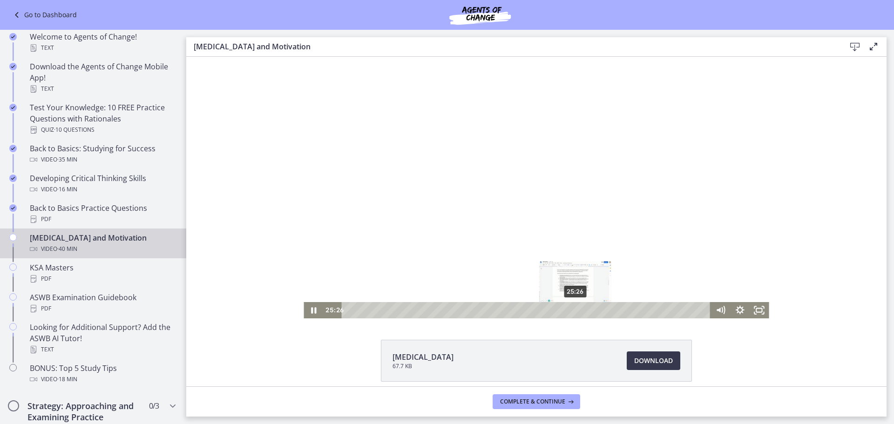
click at [572, 309] on div "25:26" at bounding box center [527, 310] width 357 height 16
click at [605, 310] on div "29:08" at bounding box center [527, 310] width 357 height 16
click at [569, 309] on div "25:04" at bounding box center [527, 310] width 357 height 16
click at [580, 309] on div "26:22" at bounding box center [527, 310] width 357 height 16
click at [593, 311] on div "27:47" at bounding box center [527, 310] width 357 height 16
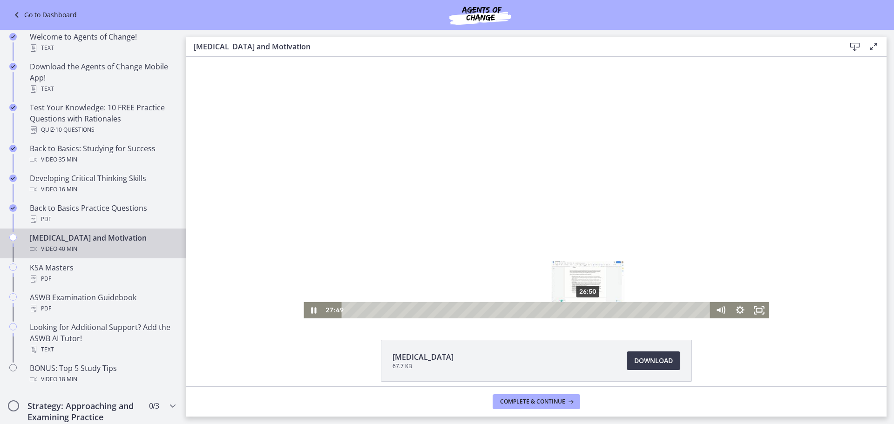
click at [585, 311] on div "26:50" at bounding box center [527, 310] width 357 height 16
click at [750, 311] on icon "Fullscreen" at bounding box center [760, 310] width 20 height 16
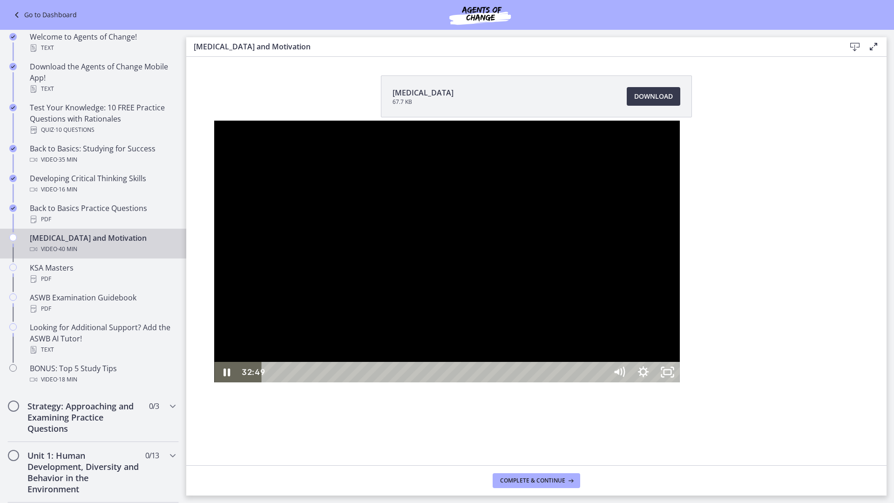
drag, startPoint x: 674, startPoint y: 313, endPoint x: 674, endPoint y: 351, distance: 38.2
click at [673, 315] on div at bounding box center [446, 252] width 465 height 262
